Goal: Navigation & Orientation: Find specific page/section

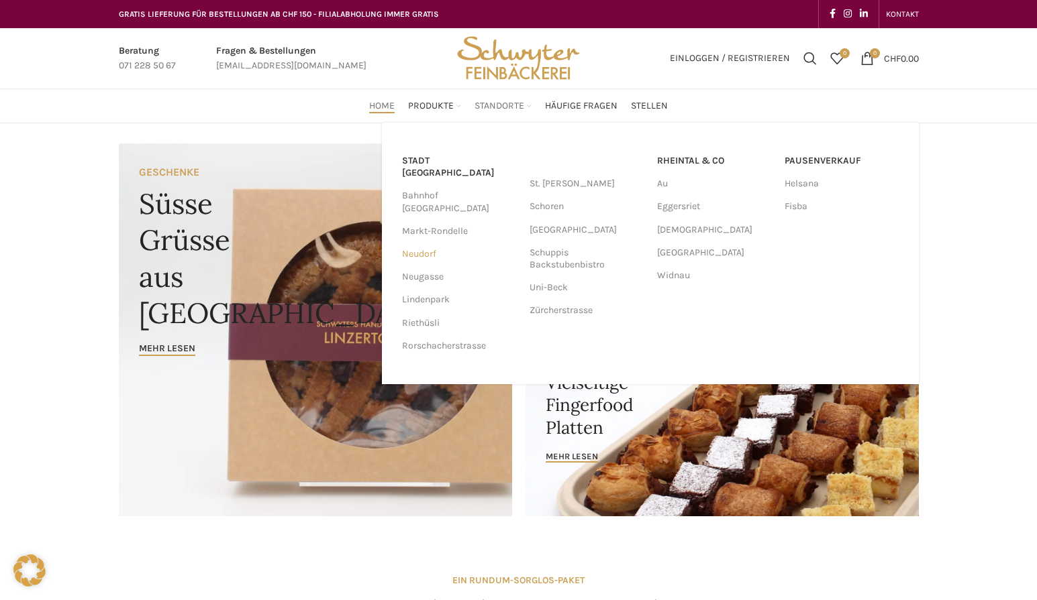
click at [425, 243] on link "Neudorf" at bounding box center [459, 254] width 114 height 23
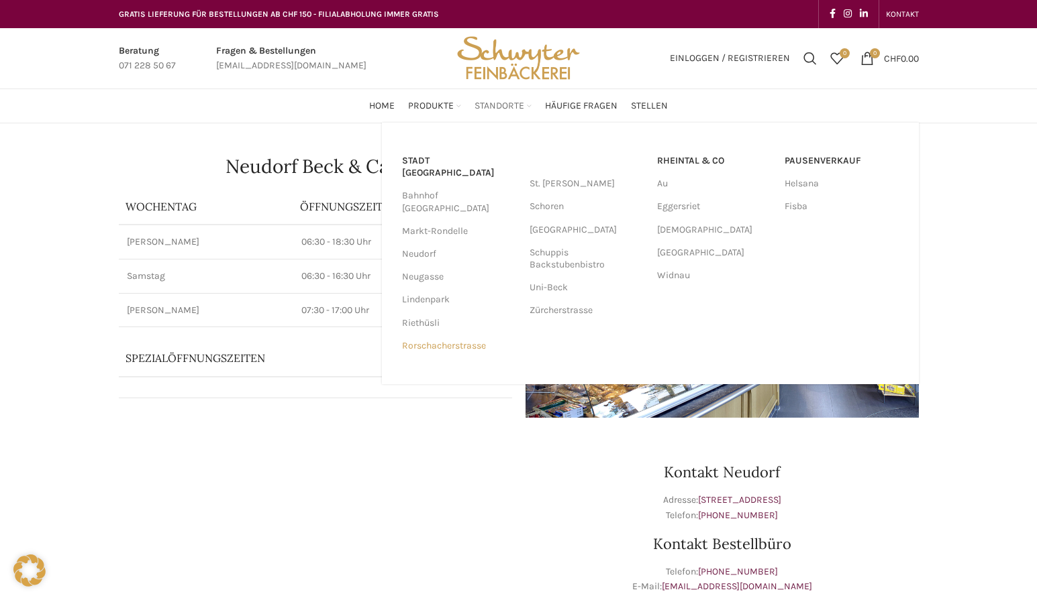
click at [457, 335] on link "Rorschacherstrasse" at bounding box center [459, 346] width 114 height 23
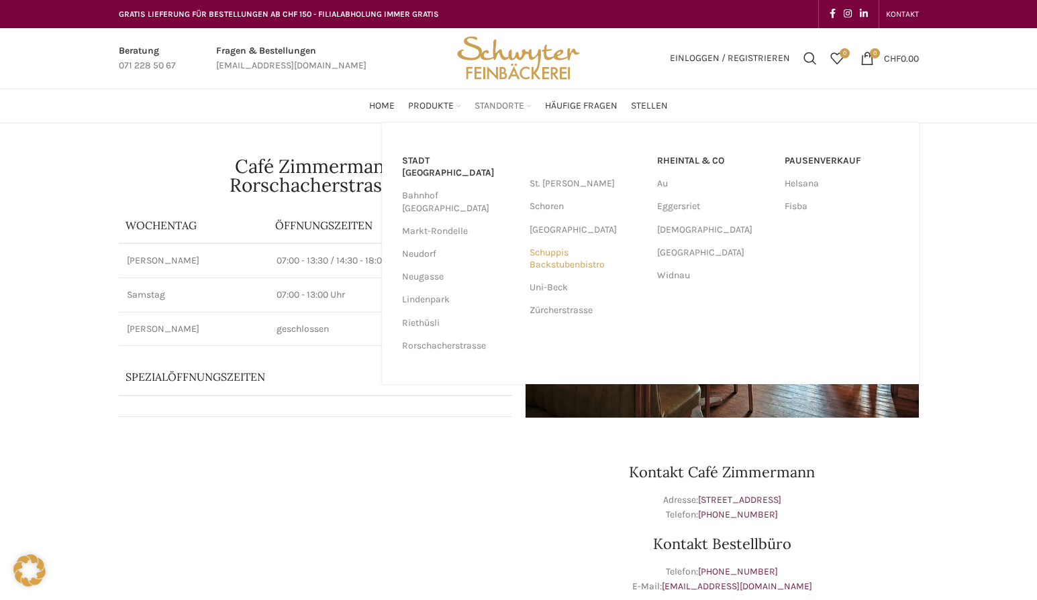
click at [566, 254] on link "Schuppis Backstubenbistro" at bounding box center [586, 259] width 114 height 35
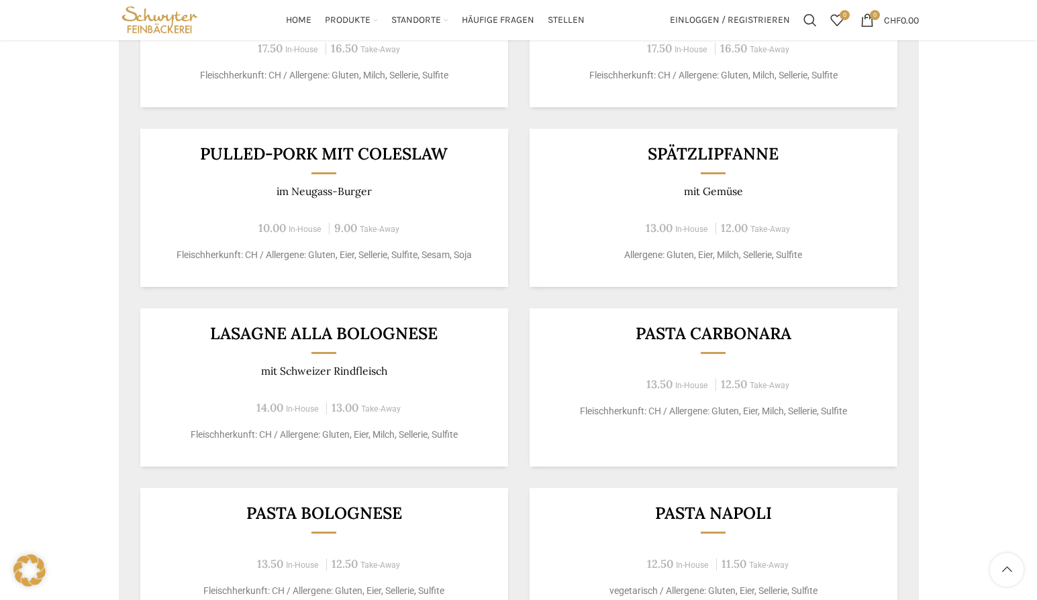
scroll to position [604, 0]
